Goal: Task Accomplishment & Management: Use online tool/utility

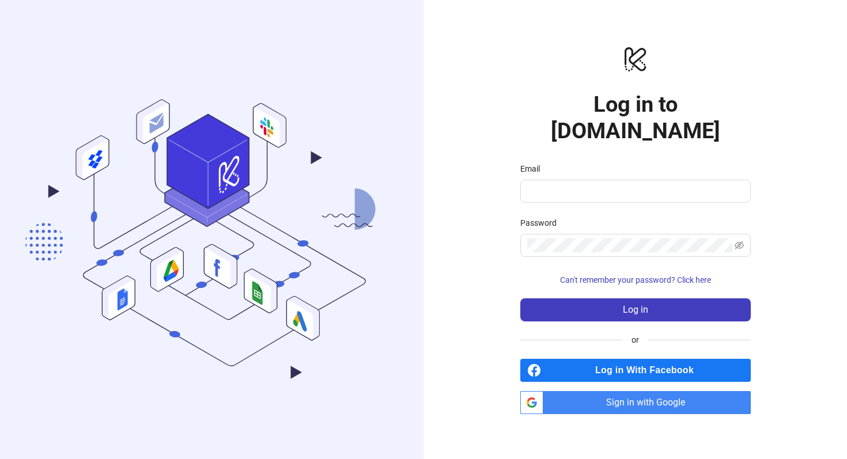
click at [616, 391] on span "Sign in with Google" at bounding box center [649, 402] width 203 height 23
click at [655, 391] on span "Sign in with Google" at bounding box center [649, 402] width 203 height 23
click at [647, 184] on input "Email" at bounding box center [634, 191] width 214 height 14
click at [0, 458] on com-1password-button at bounding box center [0, 459] width 0 height 0
click at [596, 187] on span at bounding box center [635, 191] width 230 height 23
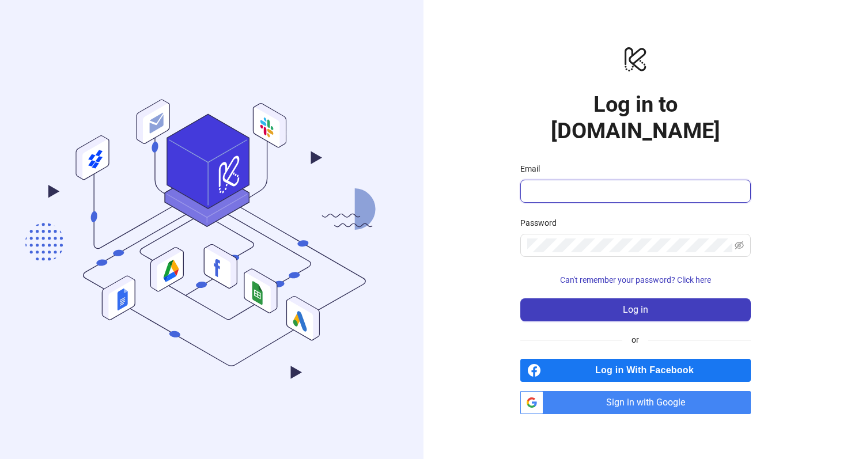
click at [614, 184] on input "Email" at bounding box center [634, 191] width 214 height 14
click at [0, 458] on com-1password-button at bounding box center [0, 459] width 0 height 0
click at [788, 145] on div "logo/logo-mobile Log in to [DOMAIN_NAME] Email Password Can't remember your pas…" at bounding box center [634, 229] width 423 height 459
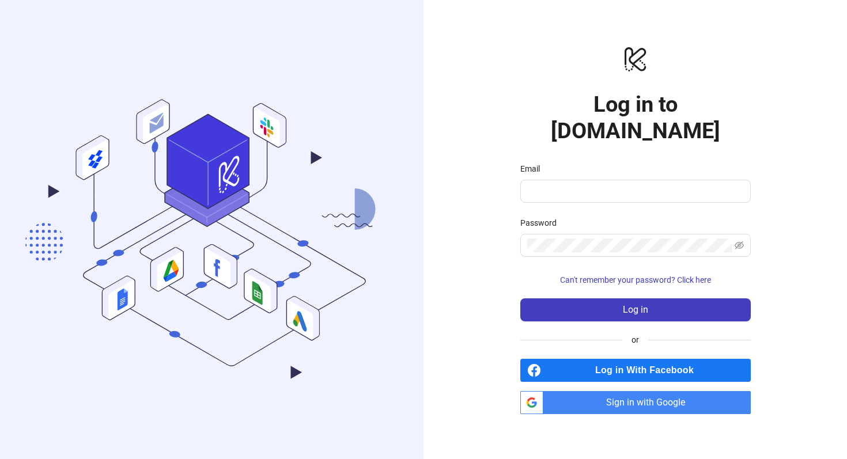
click at [604, 391] on span "Sign in with Google" at bounding box center [649, 402] width 203 height 23
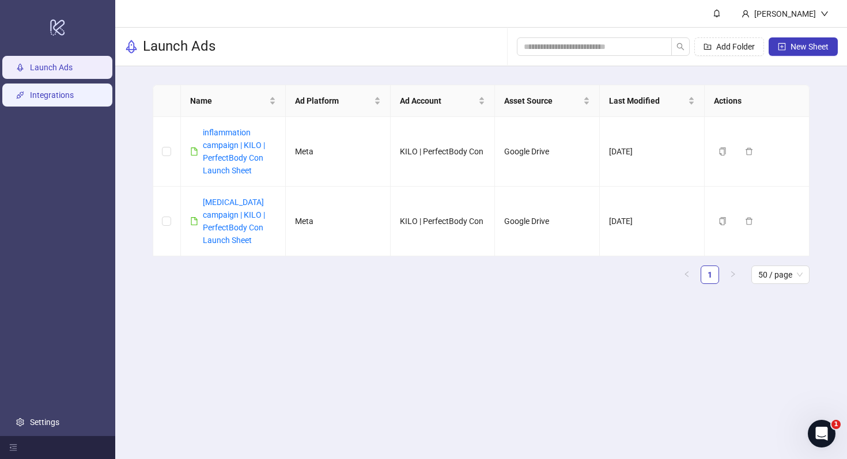
click at [51, 93] on link "Integrations" at bounding box center [52, 94] width 44 height 9
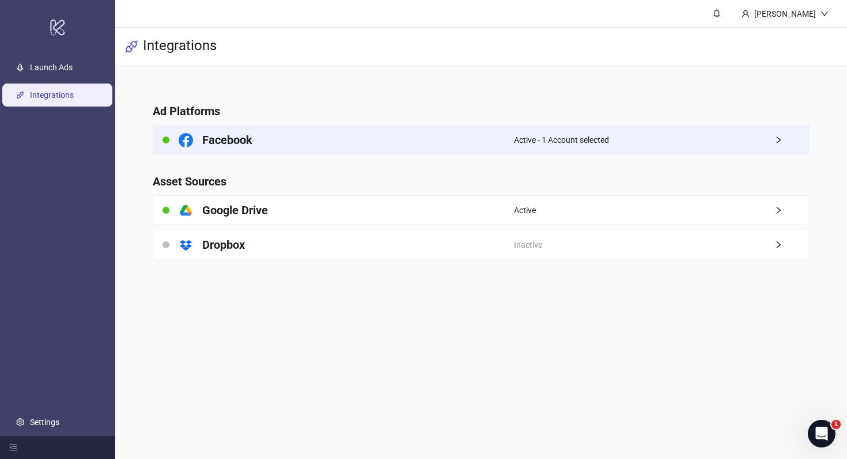
click at [631, 132] on div "Active - 1 Account selected" at bounding box center [661, 140] width 295 height 29
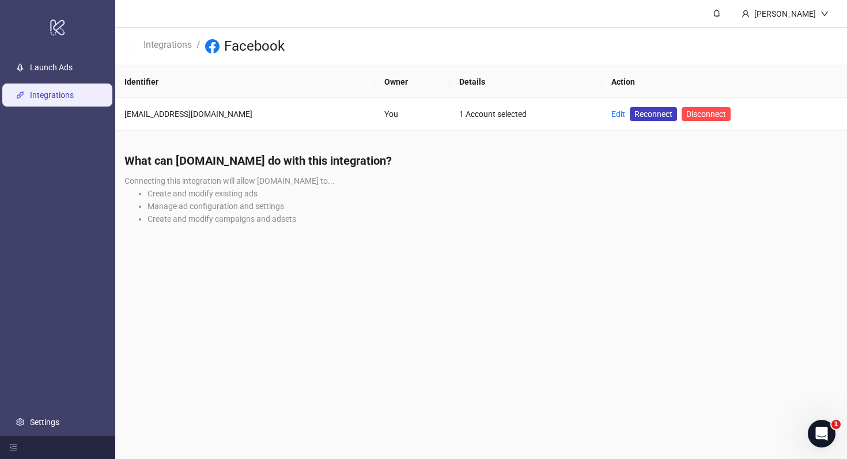
click at [55, 91] on link "Integrations" at bounding box center [52, 94] width 44 height 9
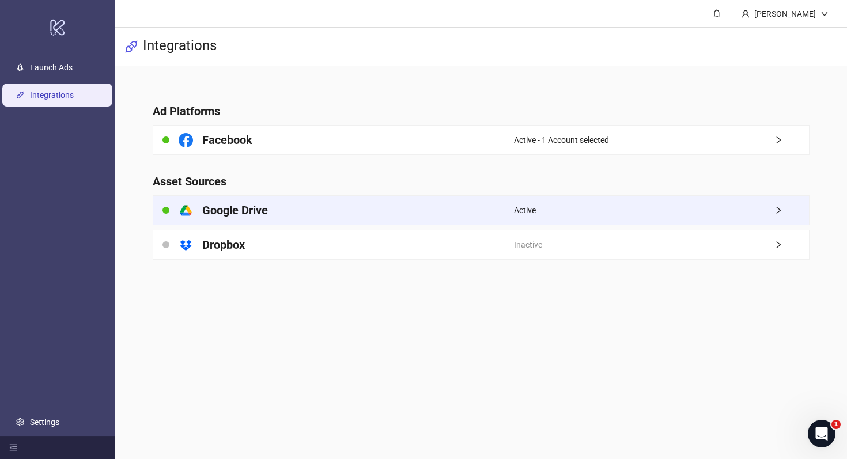
click at [349, 219] on div "platform/google_drive Google Drive" at bounding box center [333, 210] width 361 height 29
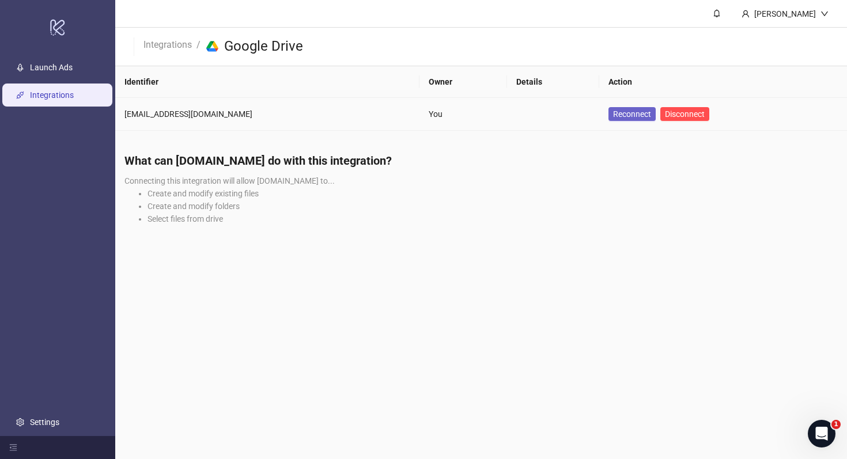
click at [613, 112] on span "Reconnect" at bounding box center [632, 113] width 38 height 9
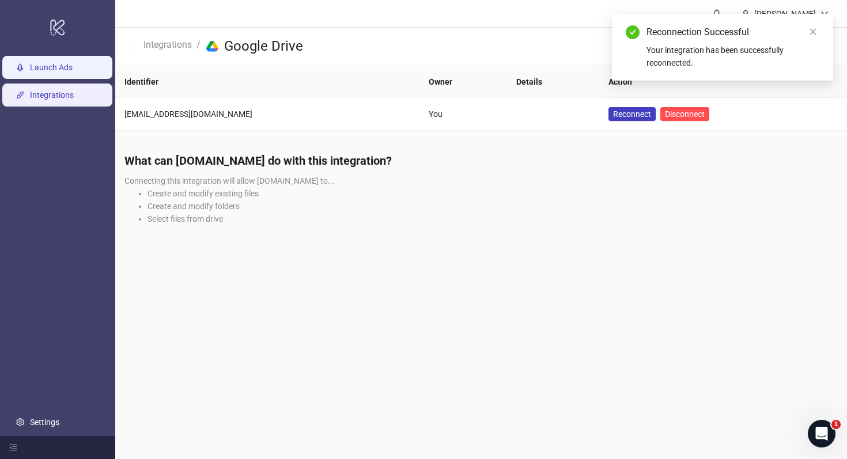
click at [73, 68] on link "Launch Ads" at bounding box center [51, 67] width 43 height 9
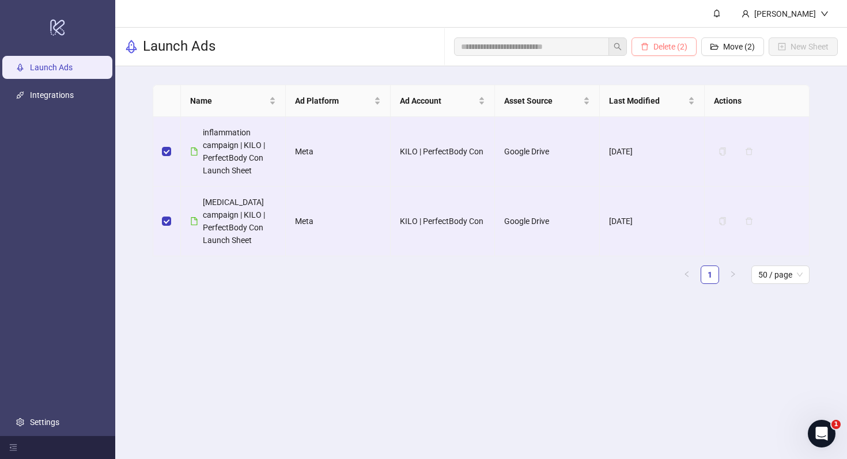
click at [669, 51] on button "Delete (2)" at bounding box center [663, 46] width 65 height 18
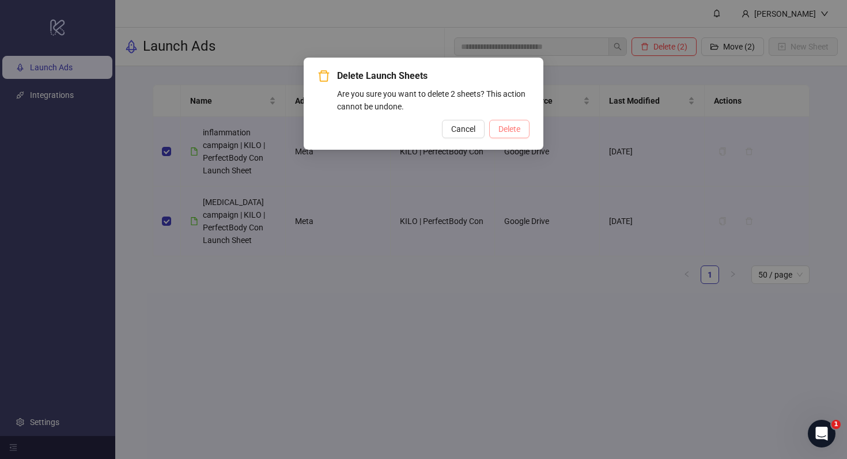
click at [509, 135] on button "Delete" at bounding box center [509, 129] width 40 height 18
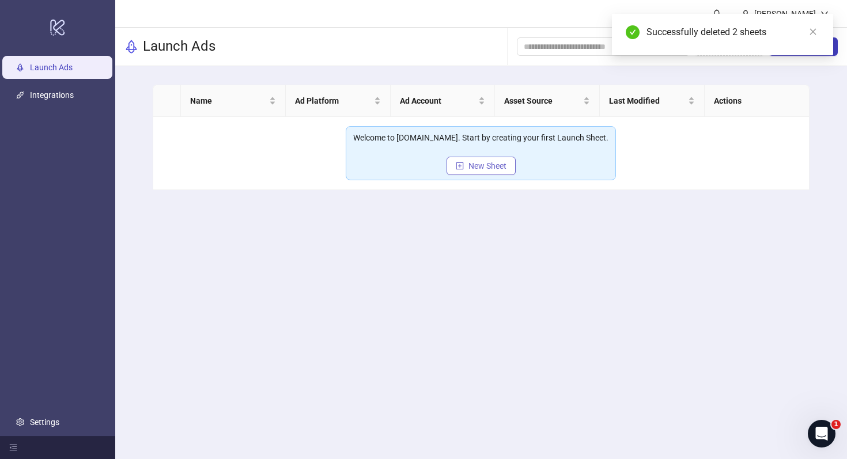
click at [476, 173] on button "New Sheet" at bounding box center [480, 166] width 69 height 18
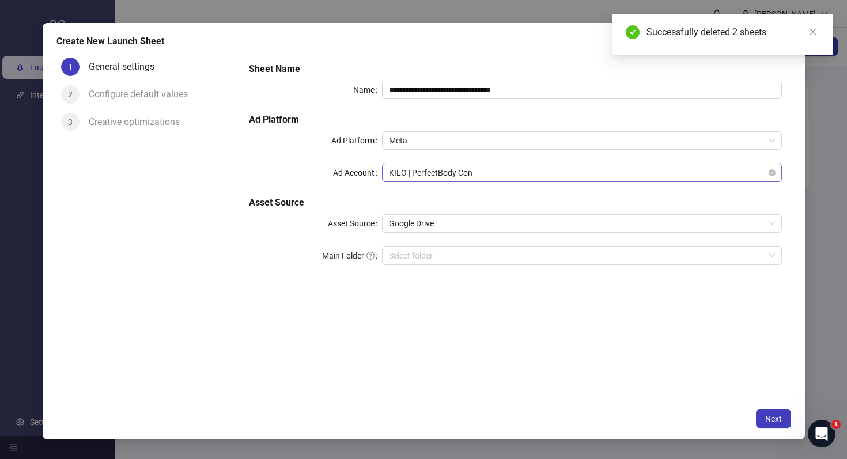
click at [461, 169] on span "KILO | PerfectBody Con" at bounding box center [581, 172] width 385 height 17
click at [340, 184] on div "**********" at bounding box center [514, 171] width 541 height 226
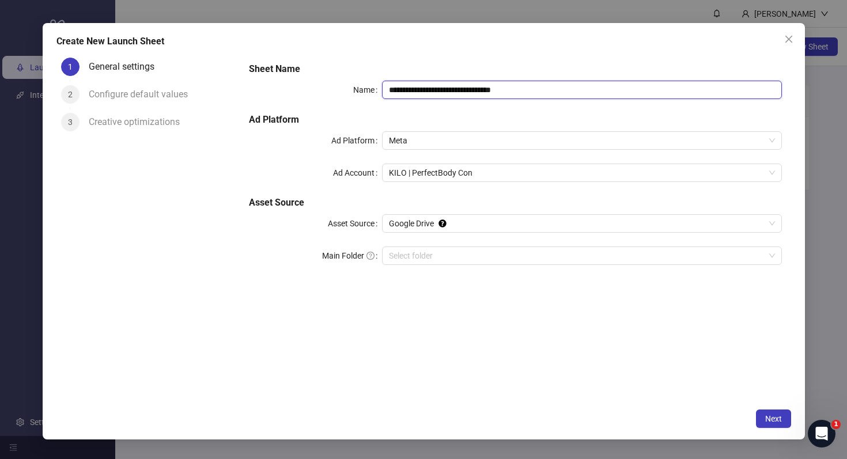
click at [500, 85] on input "**********" at bounding box center [581, 90] width 399 height 18
click at [454, 145] on span "Meta" at bounding box center [581, 140] width 385 height 17
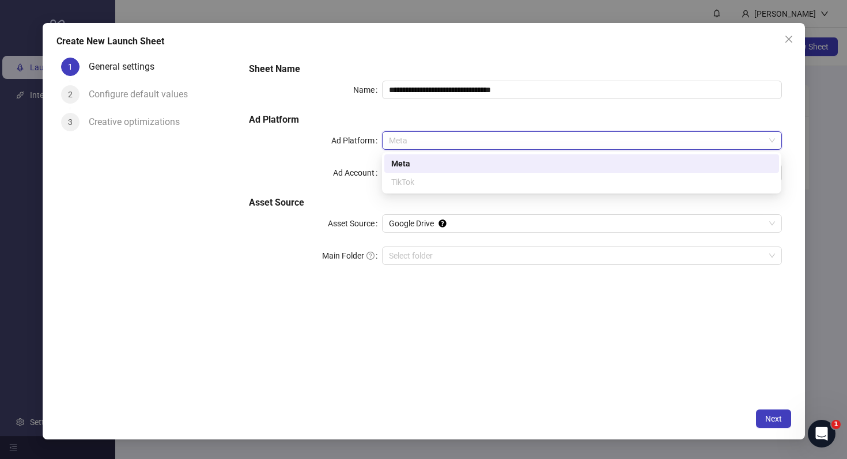
click at [454, 145] on span "Meta" at bounding box center [581, 140] width 385 height 17
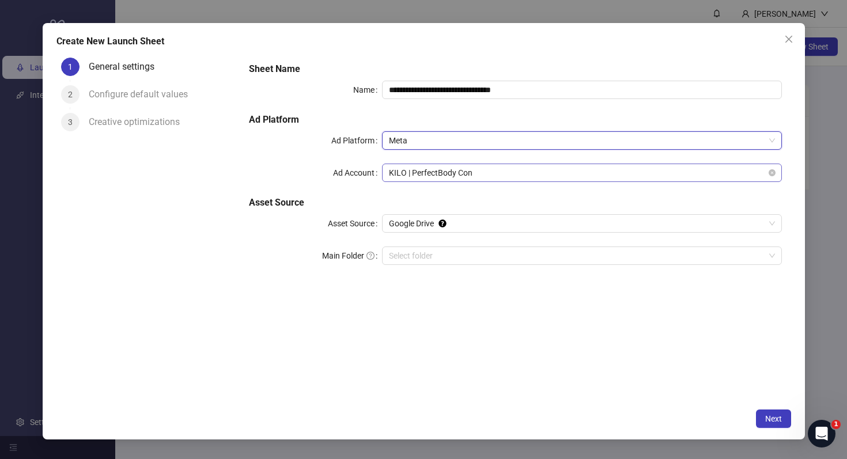
click at [437, 177] on span "KILO | PerfectBody Con" at bounding box center [581, 172] width 385 height 17
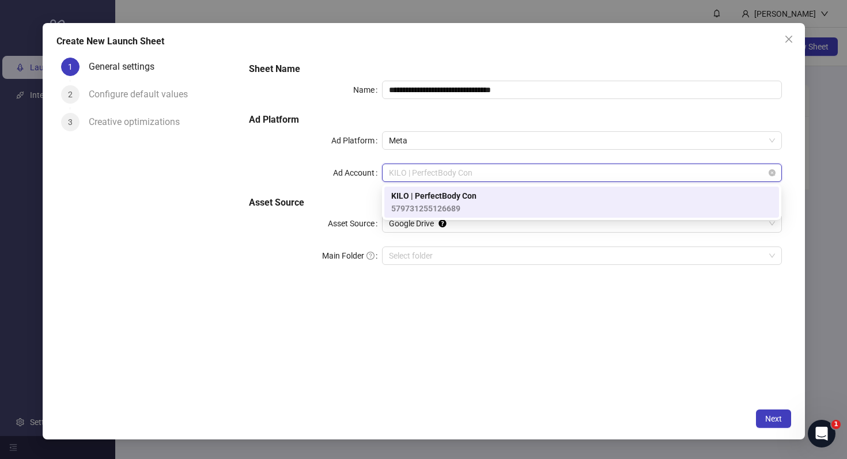
click at [437, 177] on span "KILO | PerfectBody Con" at bounding box center [581, 172] width 385 height 17
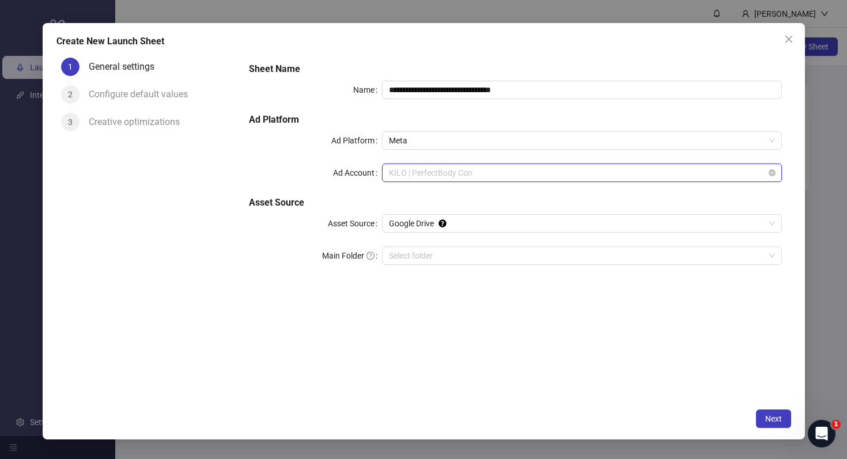
click at [491, 180] on span "KILO | PerfectBody Con" at bounding box center [581, 172] width 385 height 17
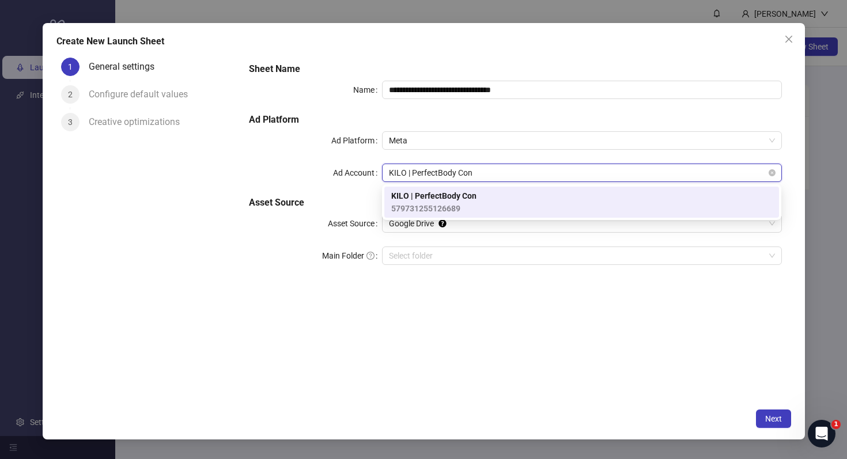
click at [775, 172] on div "KILO | PerfectBody Con" at bounding box center [581, 173] width 399 height 18
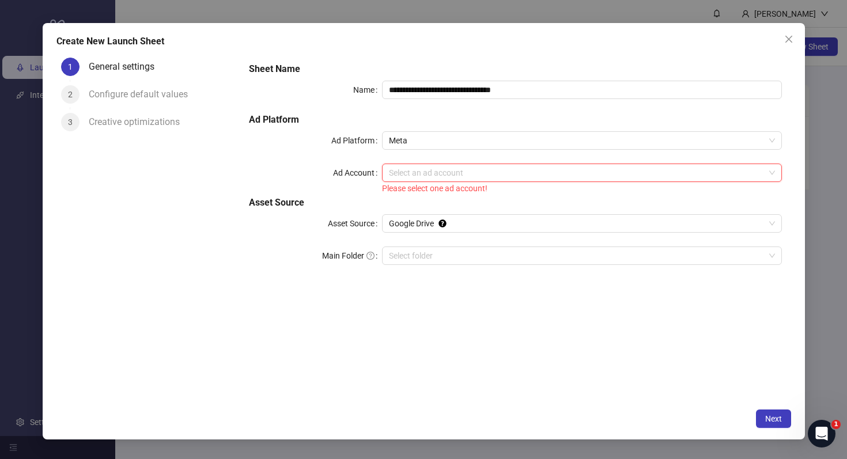
click at [774, 171] on div "Select an ad account" at bounding box center [581, 173] width 399 height 18
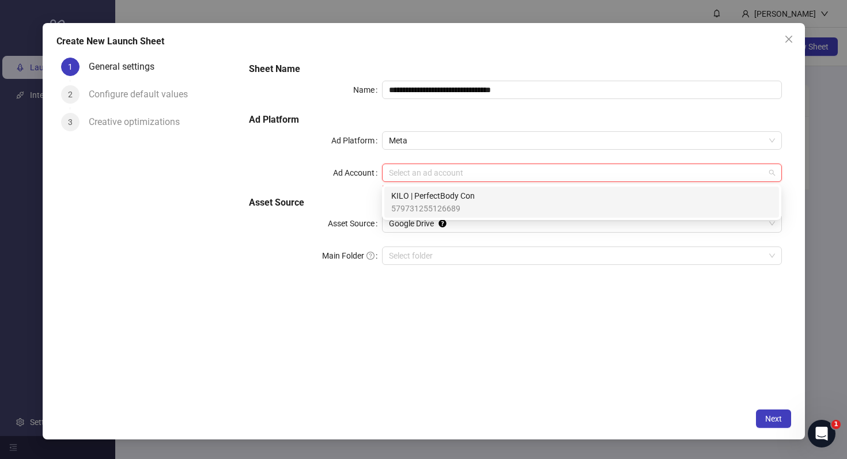
click at [774, 171] on div "Select an ad account" at bounding box center [581, 173] width 399 height 18
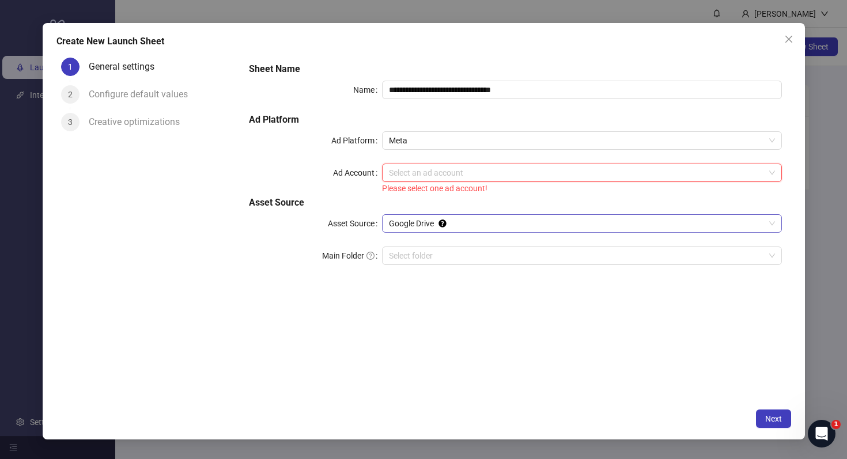
click at [420, 220] on span "Google Drive" at bounding box center [581, 223] width 385 height 17
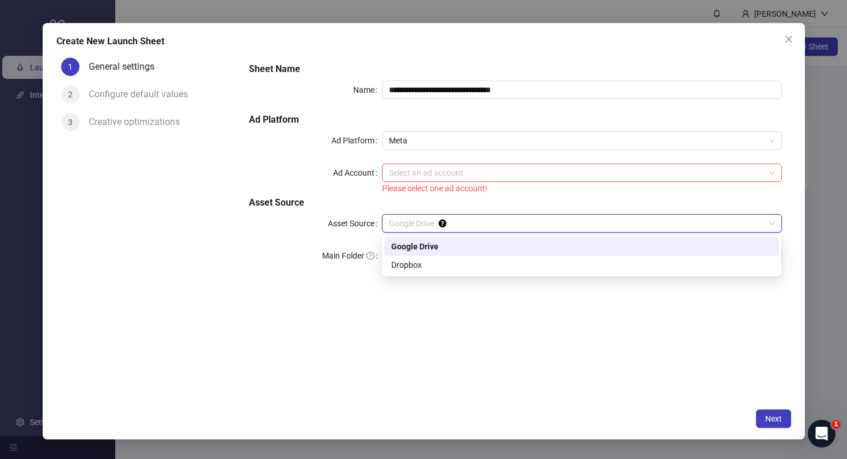
click at [427, 245] on div "Google Drive" at bounding box center [581, 246] width 381 height 13
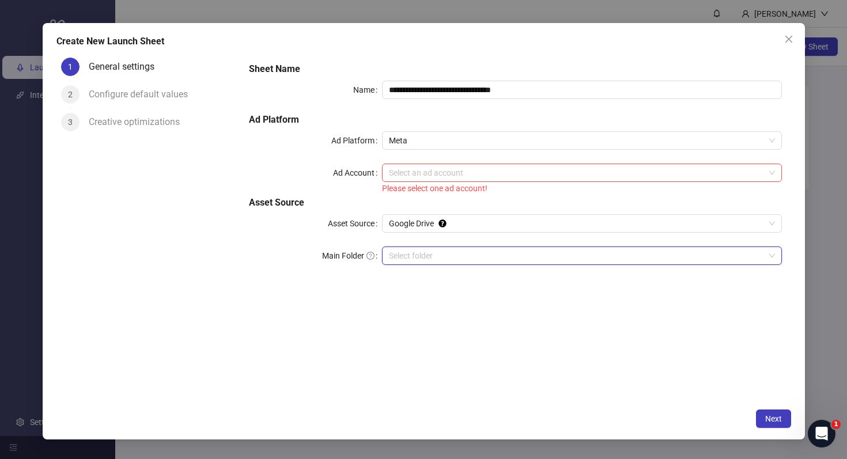
click at [418, 253] on input "Main Folder" at bounding box center [576, 255] width 375 height 17
click at [424, 225] on span "Google Drive" at bounding box center [581, 223] width 385 height 17
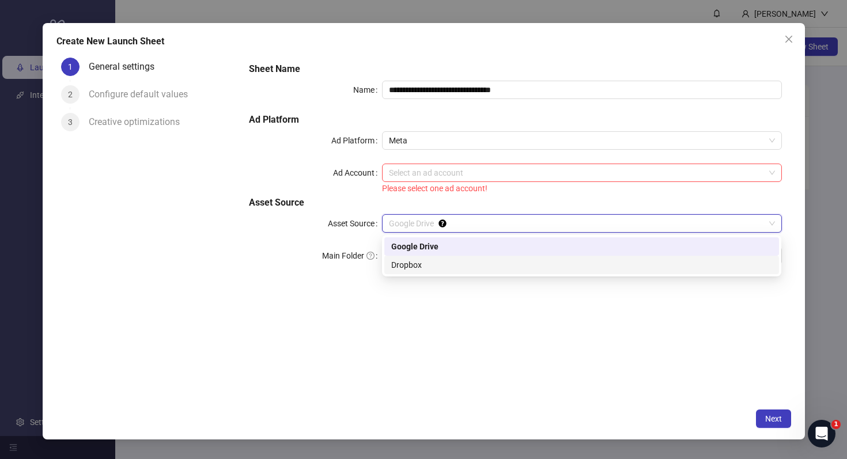
click at [378, 293] on div "**********" at bounding box center [515, 228] width 551 height 350
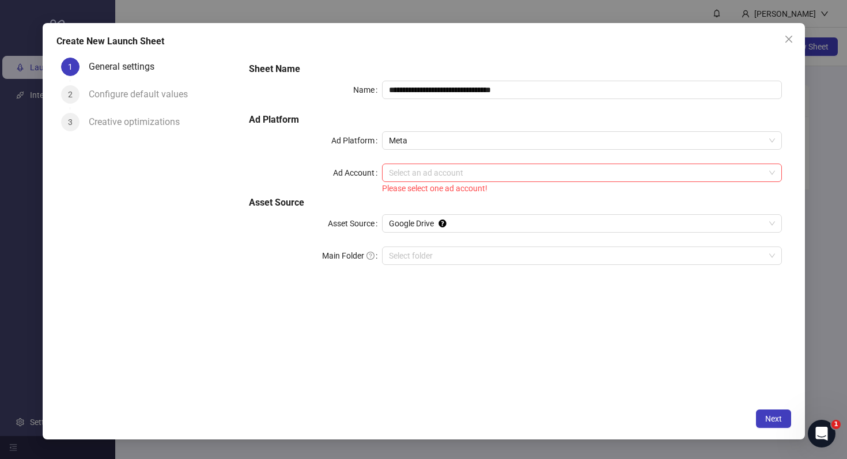
click at [405, 267] on div "**********" at bounding box center [514, 171] width 541 height 226
click at [412, 258] on input "Main Folder" at bounding box center [576, 255] width 375 height 17
click at [431, 252] on input "Main Folder" at bounding box center [576, 255] width 375 height 17
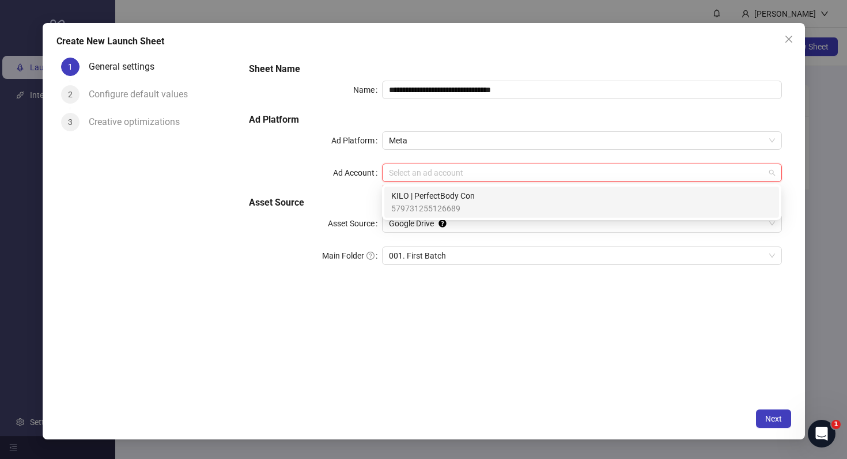
click at [457, 174] on input "Ad Account" at bounding box center [576, 172] width 375 height 17
click at [788, 40] on icon "close" at bounding box center [788, 39] width 9 height 9
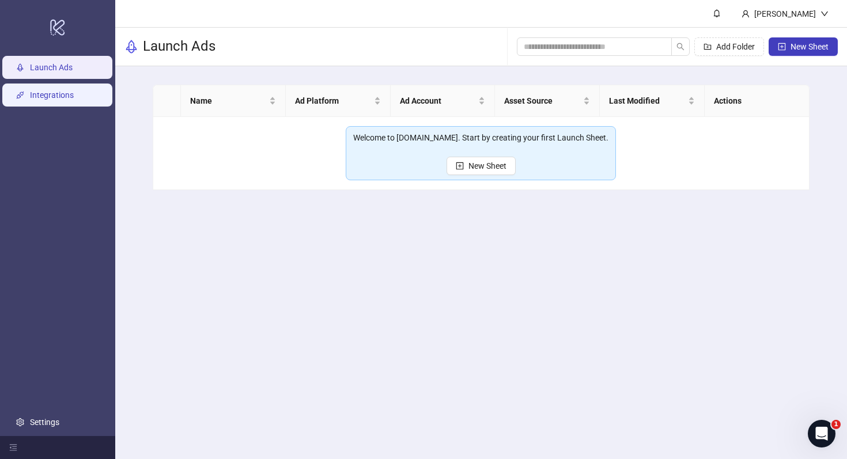
click at [40, 98] on link "Integrations" at bounding box center [52, 94] width 44 height 9
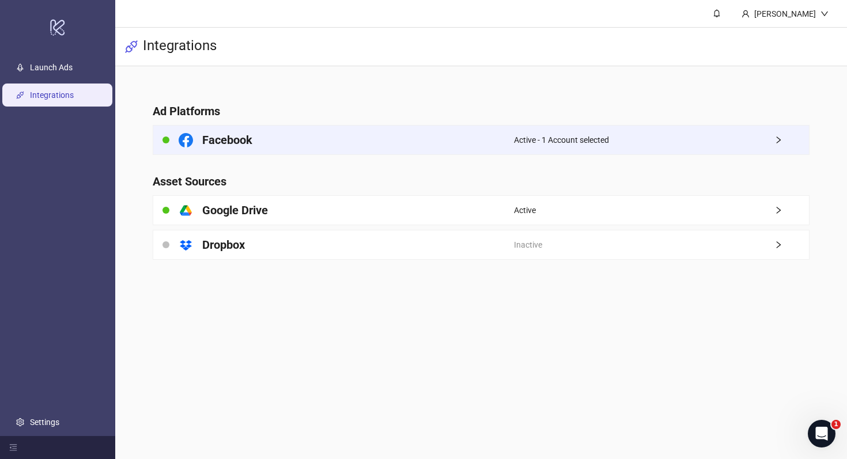
click at [609, 140] on span "Active - 1 Account selected" at bounding box center [561, 140] width 95 height 13
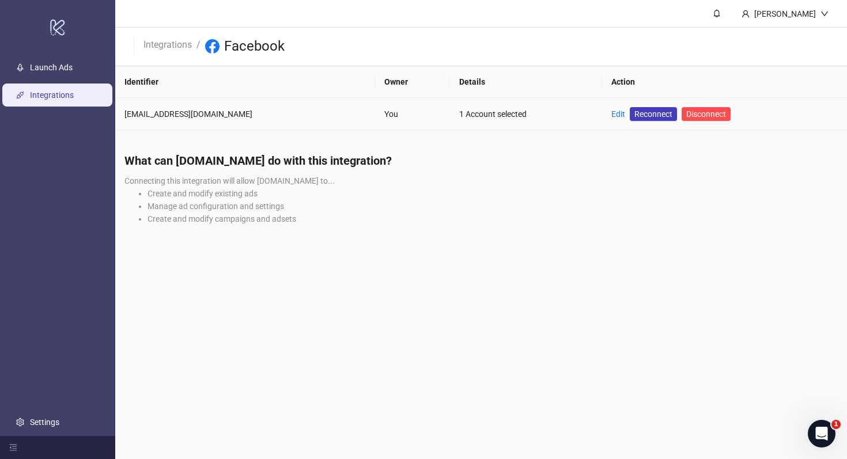
click at [602, 117] on td "Edit Reconnect Disconnect" at bounding box center [724, 114] width 245 height 33
click at [611, 116] on link "Edit" at bounding box center [618, 113] width 14 height 9
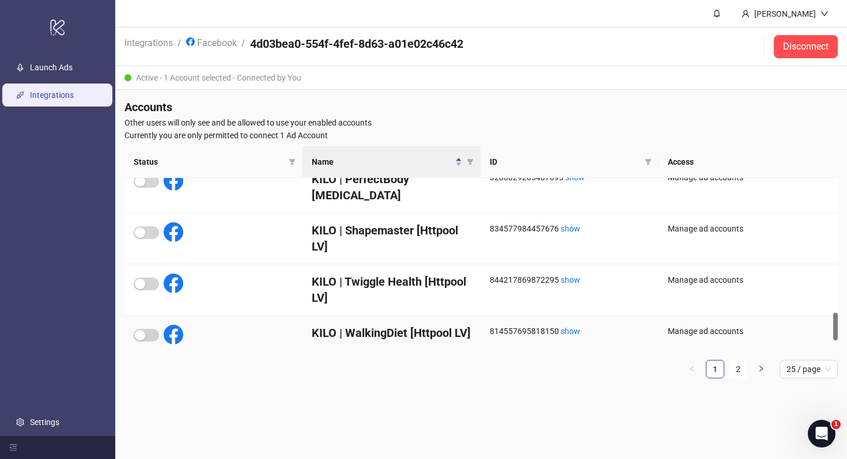
scroll to position [837, 0]
click at [805, 366] on span "25 / page" at bounding box center [808, 369] width 44 height 17
click at [805, 347] on div "100 / page" at bounding box center [808, 346] width 40 height 13
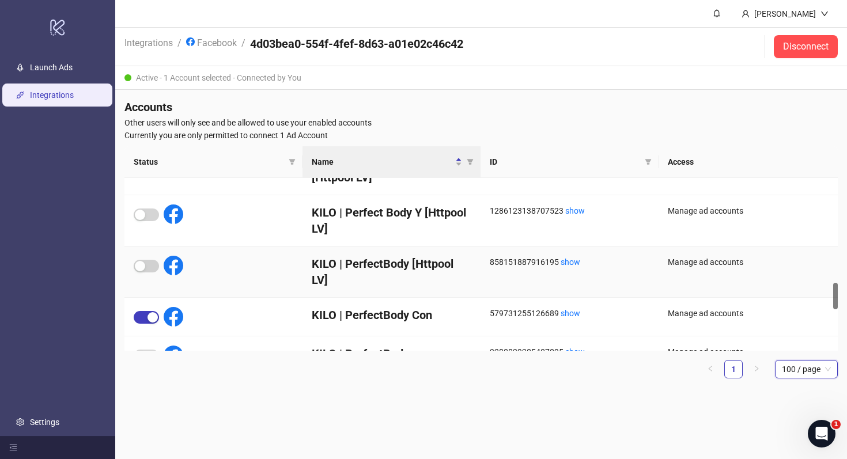
scroll to position [642, 0]
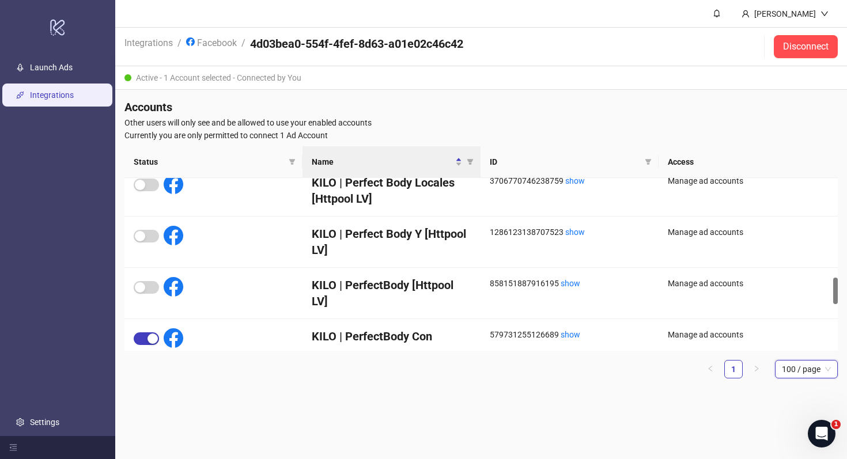
click at [478, 393] on div "Accounts Other users will only see and be allowed to use your enabled accounts …" at bounding box center [480, 243] width 731 height 307
click at [824, 366] on span "100 / page" at bounding box center [806, 369] width 49 height 17
click at [787, 446] on div "100 / page" at bounding box center [806, 447] width 44 height 13
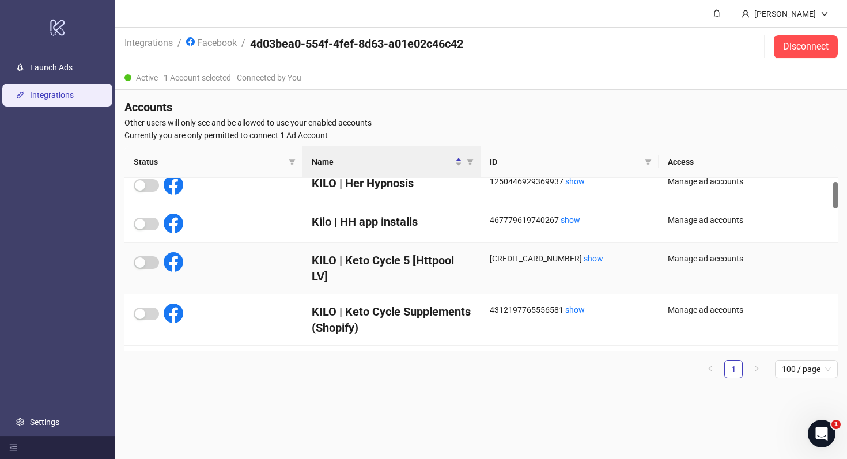
scroll to position [0, 0]
